Goal: Transaction & Acquisition: Purchase product/service

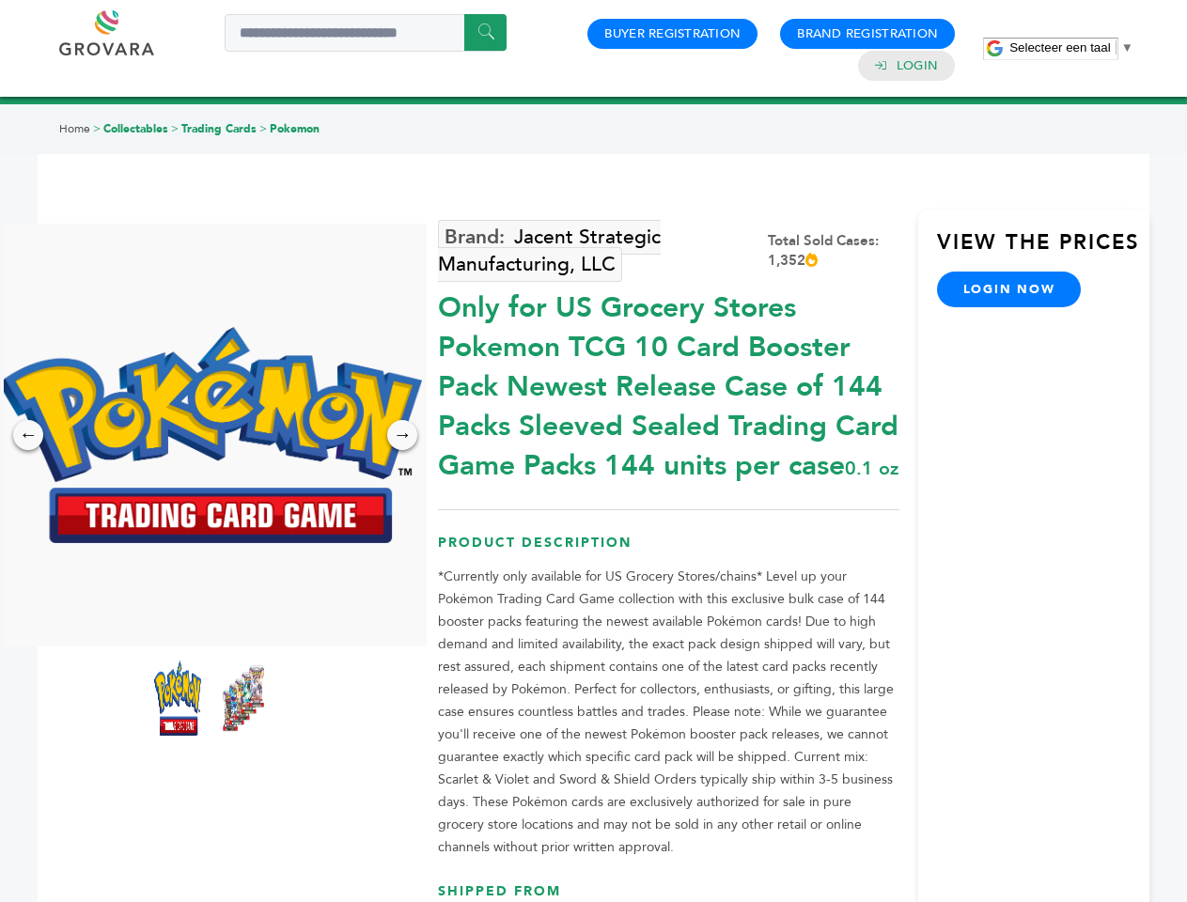
click at [1072, 47] on span "Selecteer een taal" at bounding box center [1060, 47] width 101 height 14
click at [211, 435] on img at bounding box center [210, 435] width 423 height 216
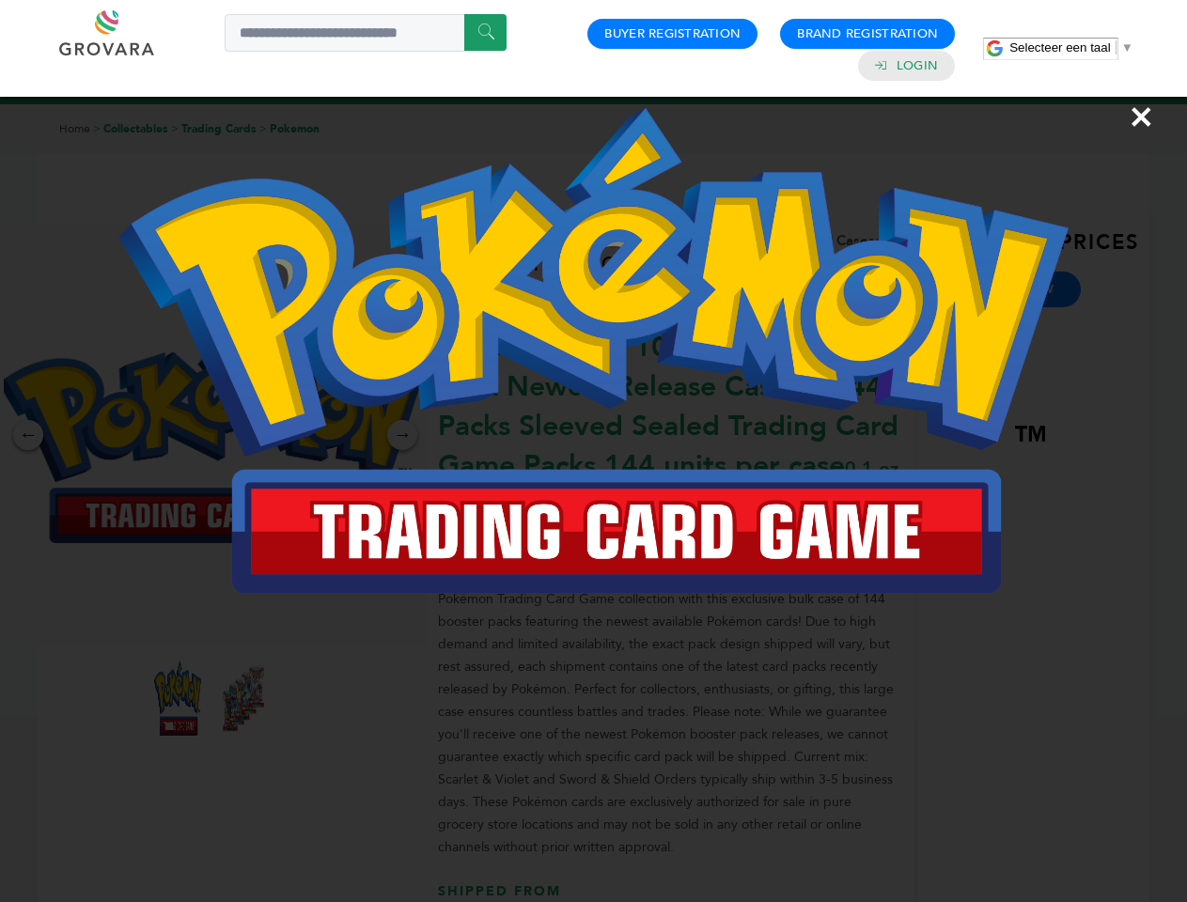
click at [28, 435] on div "×" at bounding box center [593, 451] width 1187 height 902
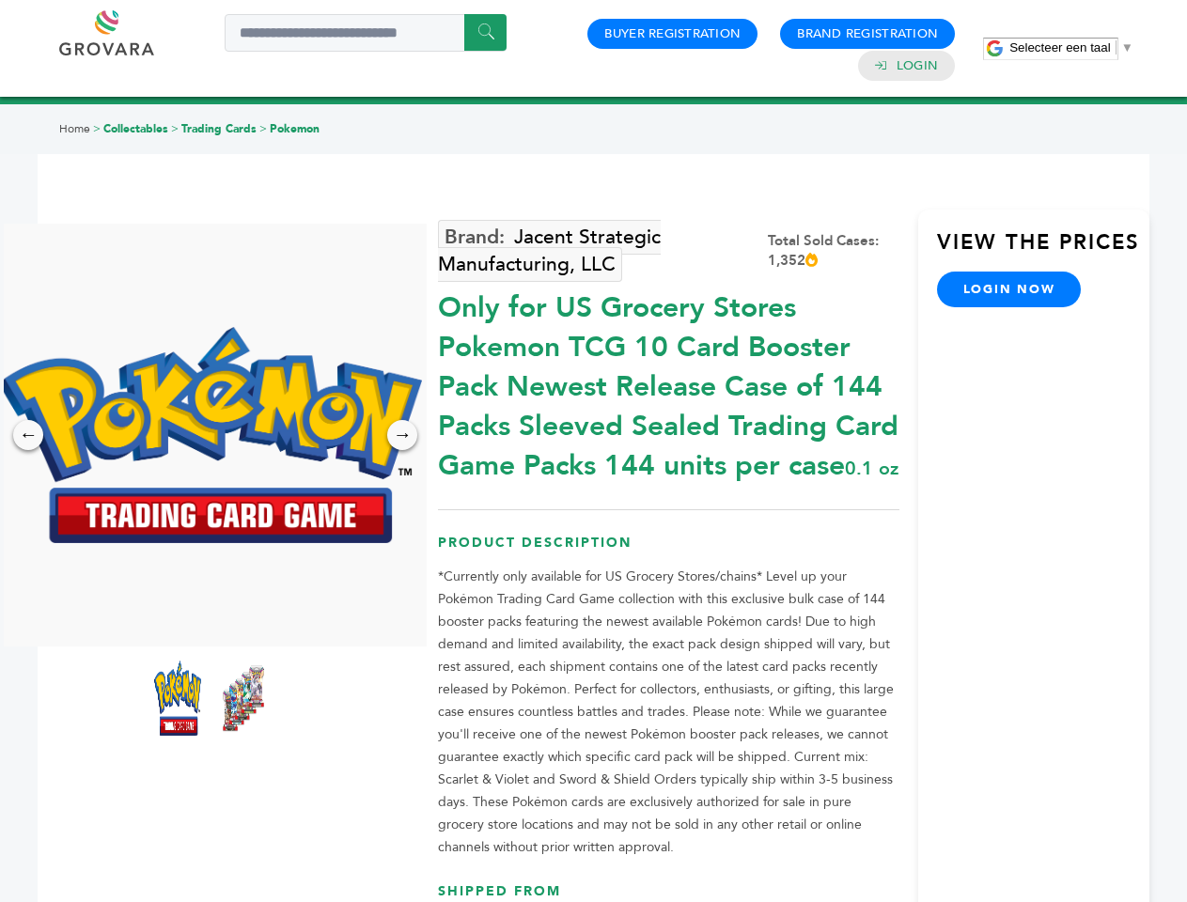
click at [402, 435] on div "→" at bounding box center [402, 435] width 30 height 30
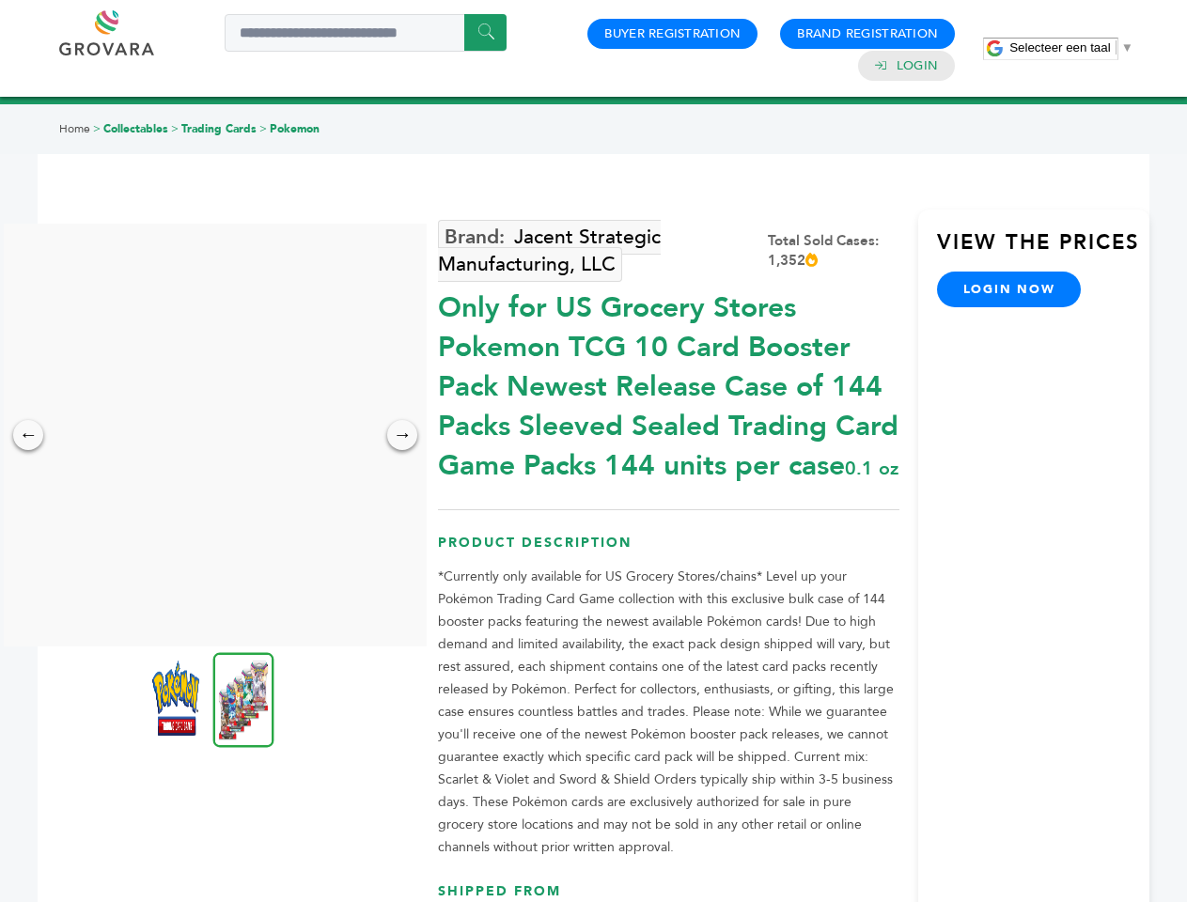
click at [178, 698] on img at bounding box center [175, 698] width 47 height 75
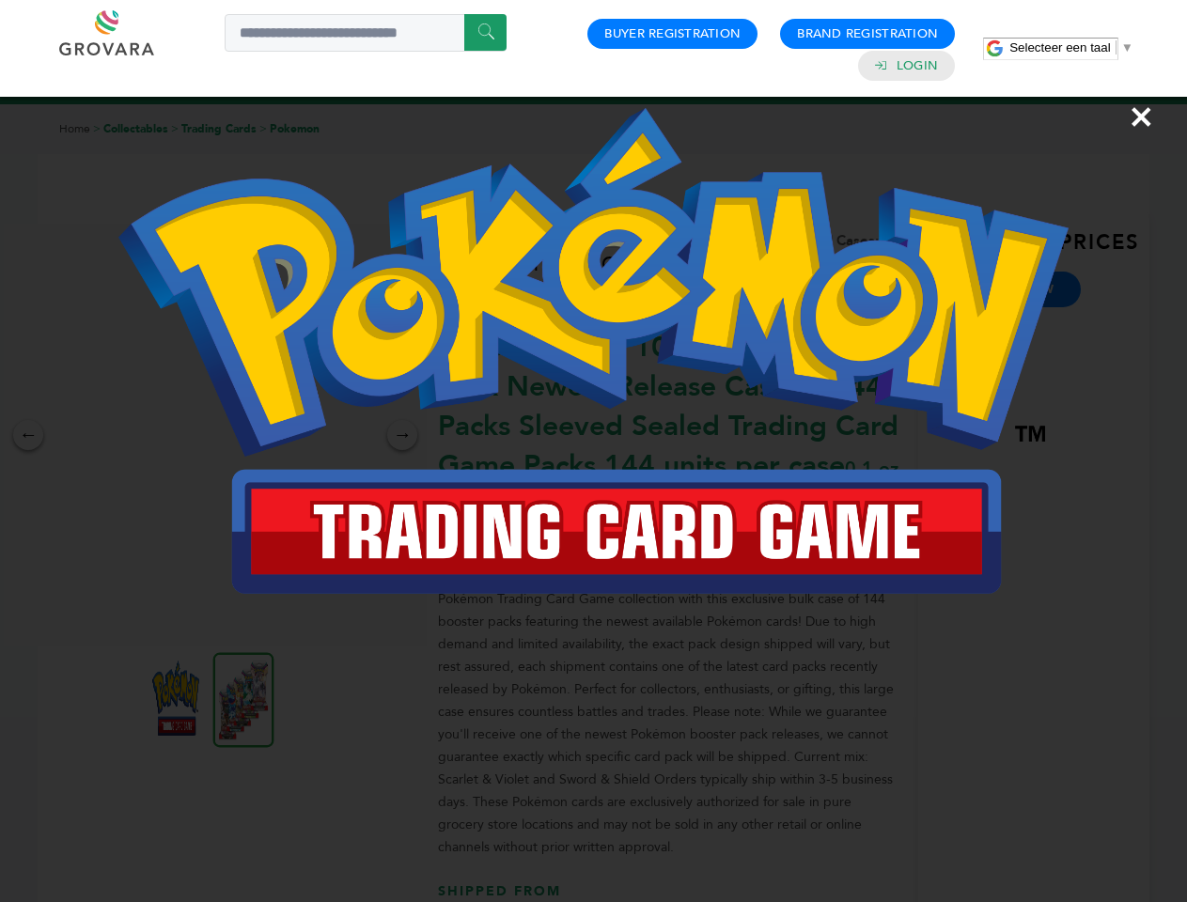
click at [243, 698] on div "×" at bounding box center [593, 451] width 1187 height 902
